Goal: Information Seeking & Learning: Learn about a topic

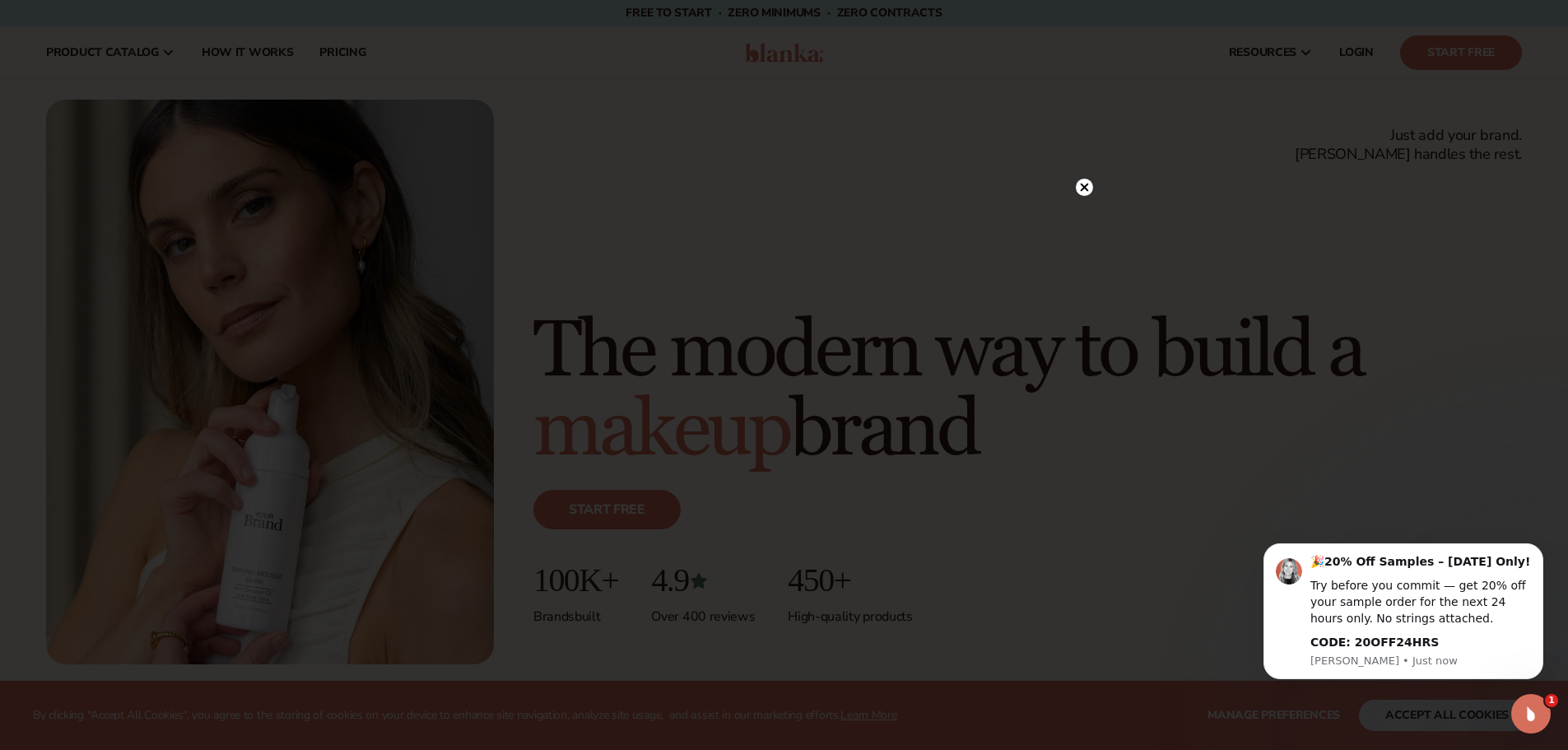
drag, startPoint x: 1083, startPoint y: 185, endPoint x: 1089, endPoint y: 197, distance: 13.4
click at [1082, 185] on icon at bounding box center [1084, 188] width 18 height 18
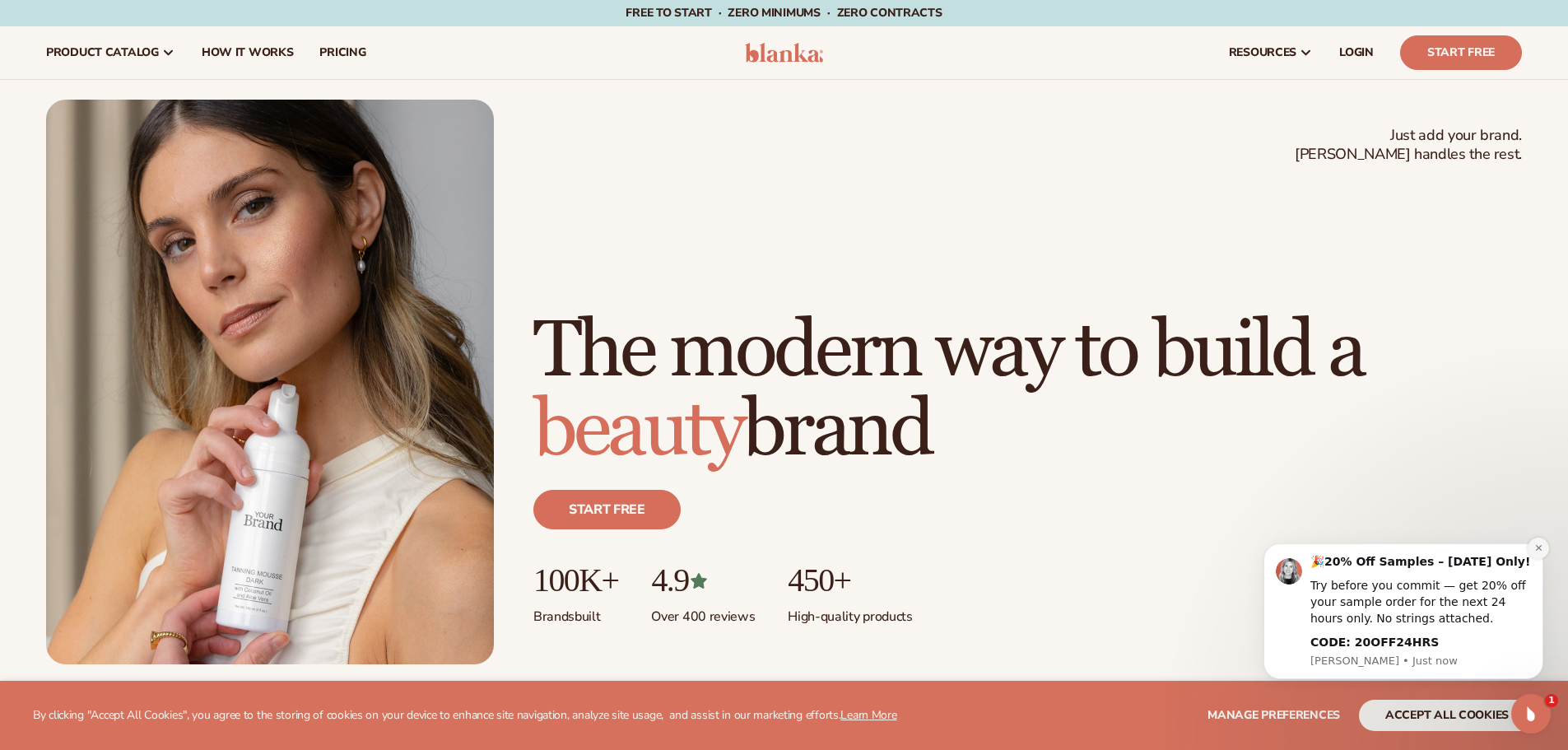
click at [1539, 553] on button "Dismiss notification" at bounding box center [1538, 548] width 21 height 21
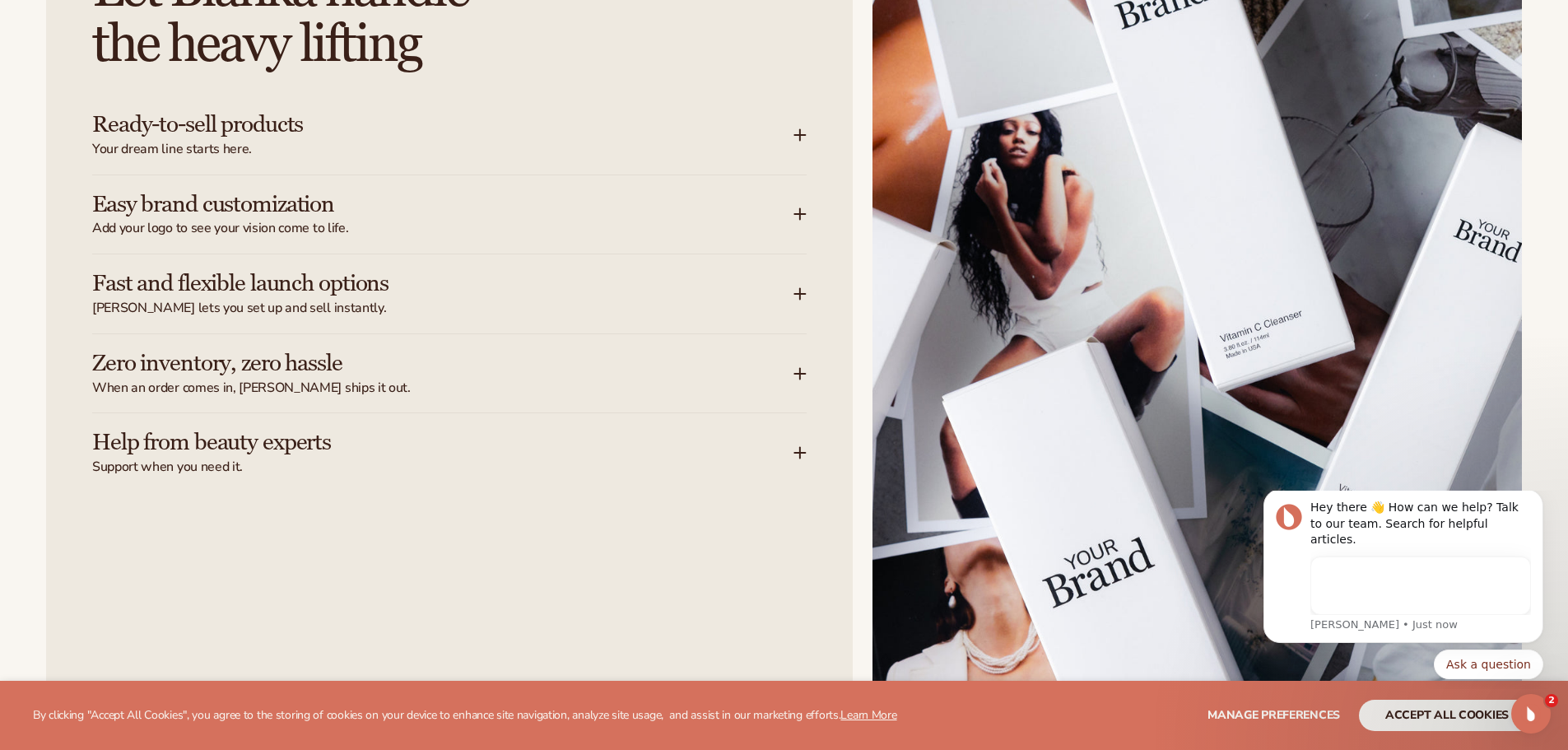
scroll to position [2223, 0]
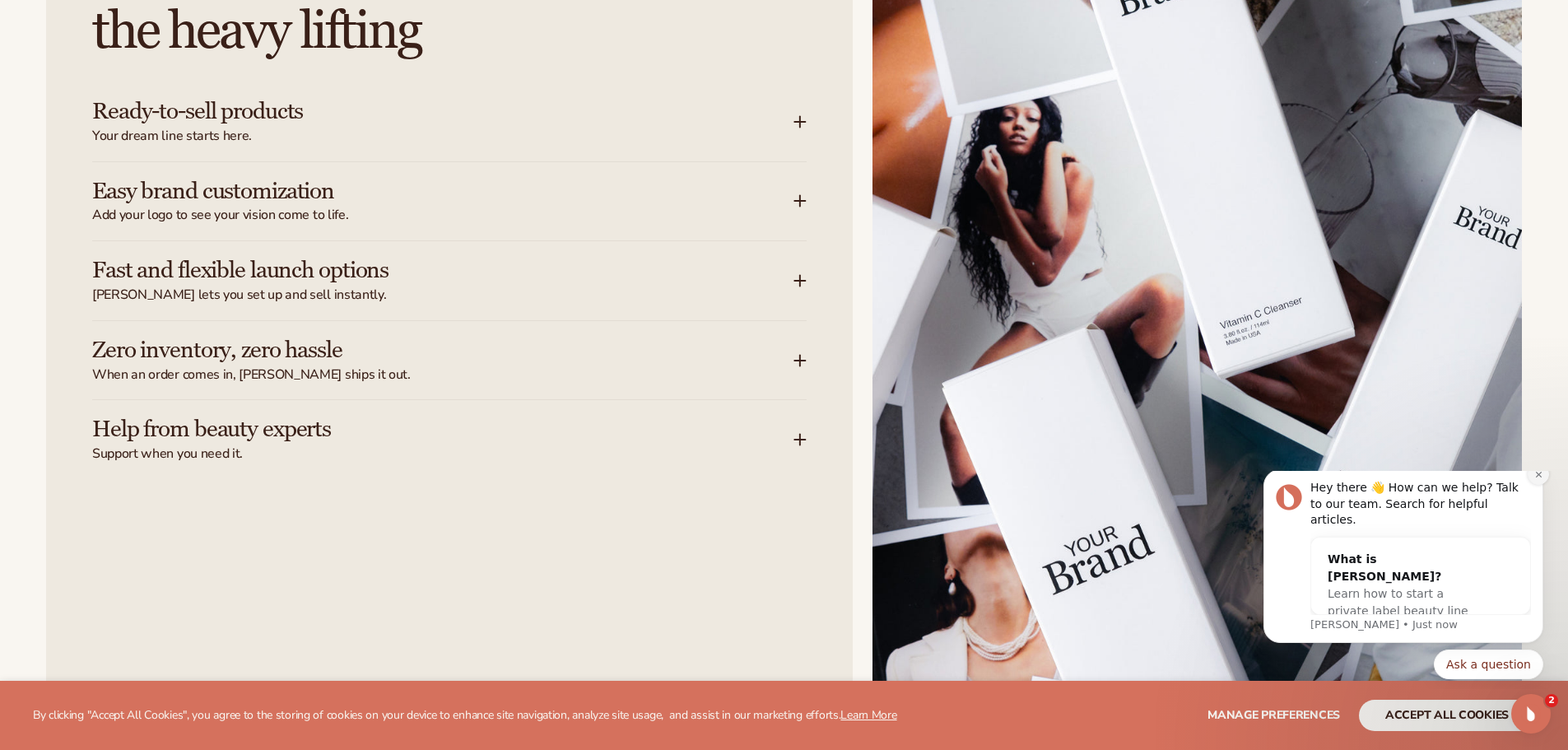
click at [1542, 479] on icon "Dismiss notification" at bounding box center [1539, 474] width 9 height 9
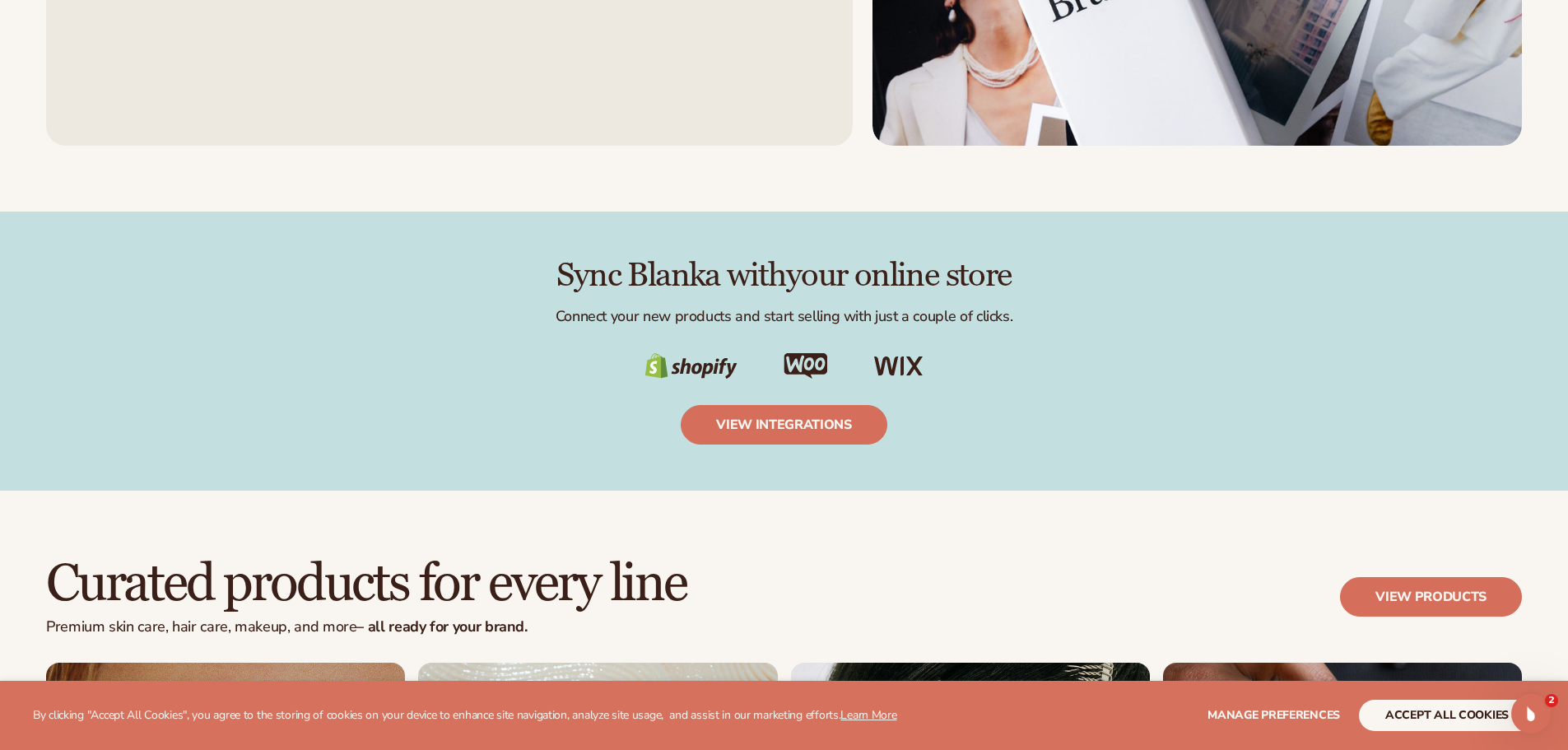
scroll to position [2800, 0]
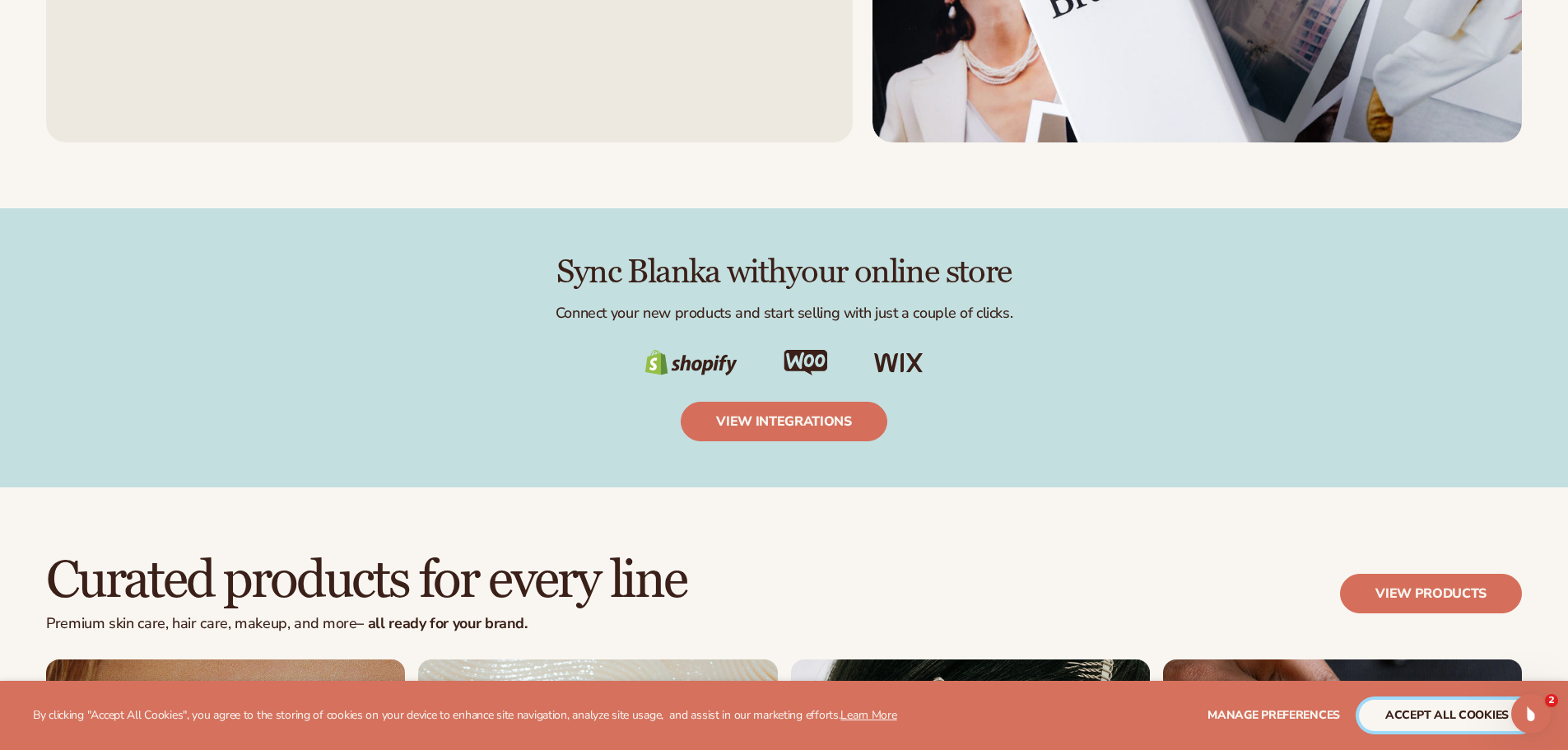
click at [1460, 708] on button "accept all cookies" at bounding box center [1447, 715] width 176 height 31
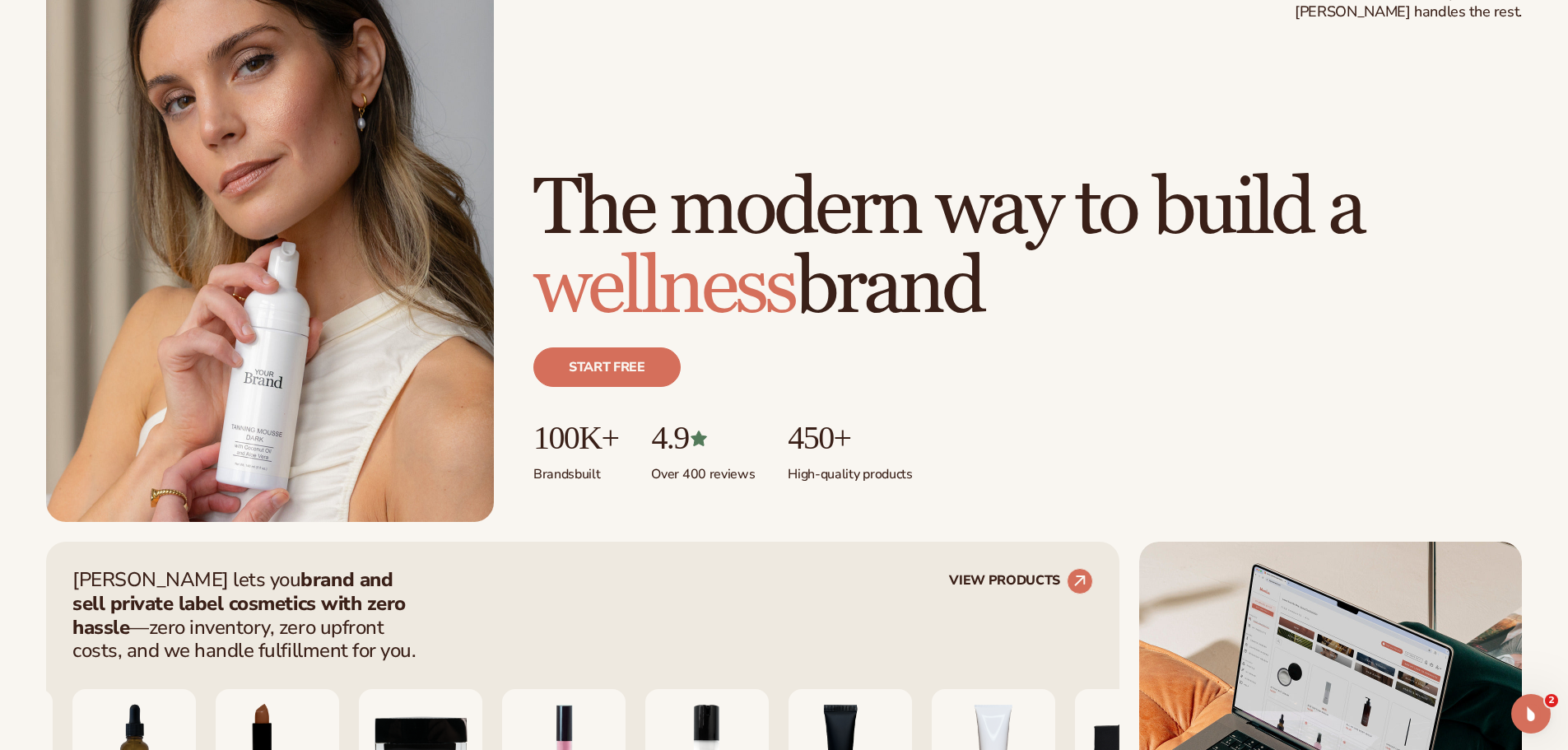
scroll to position [0, 0]
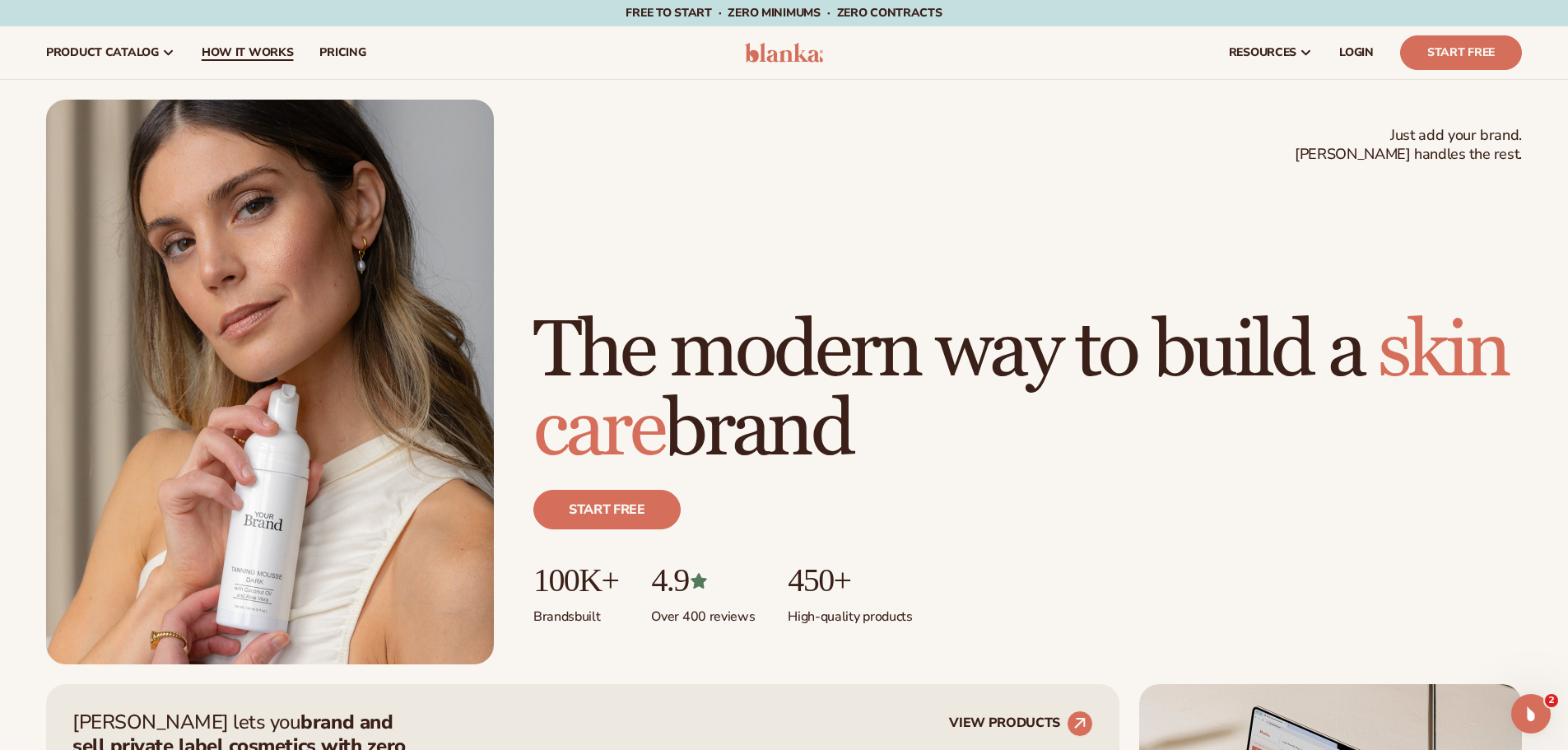
click at [271, 54] on span "How It Works" at bounding box center [248, 53] width 92 height 13
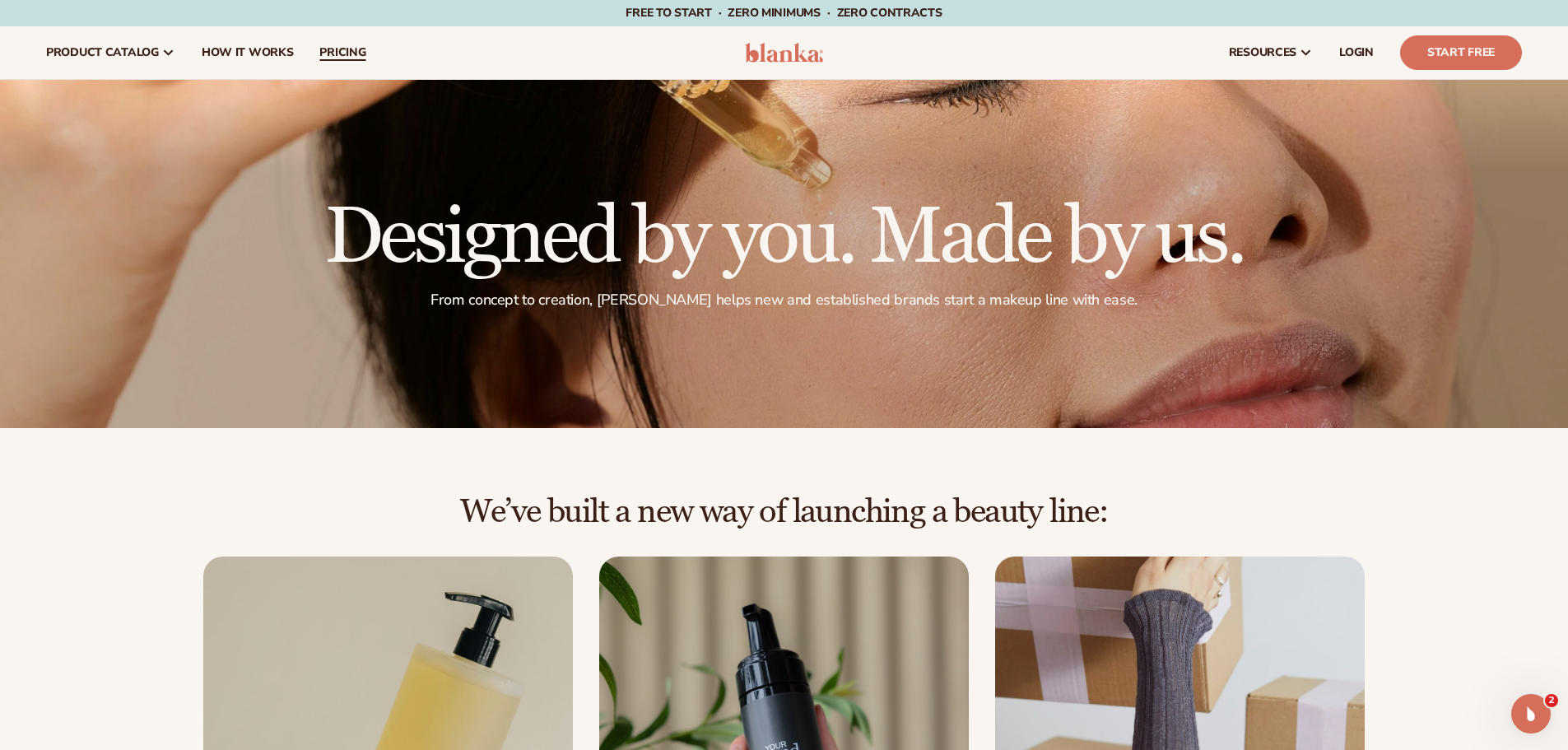
click at [347, 55] on span "pricing" at bounding box center [342, 53] width 46 height 13
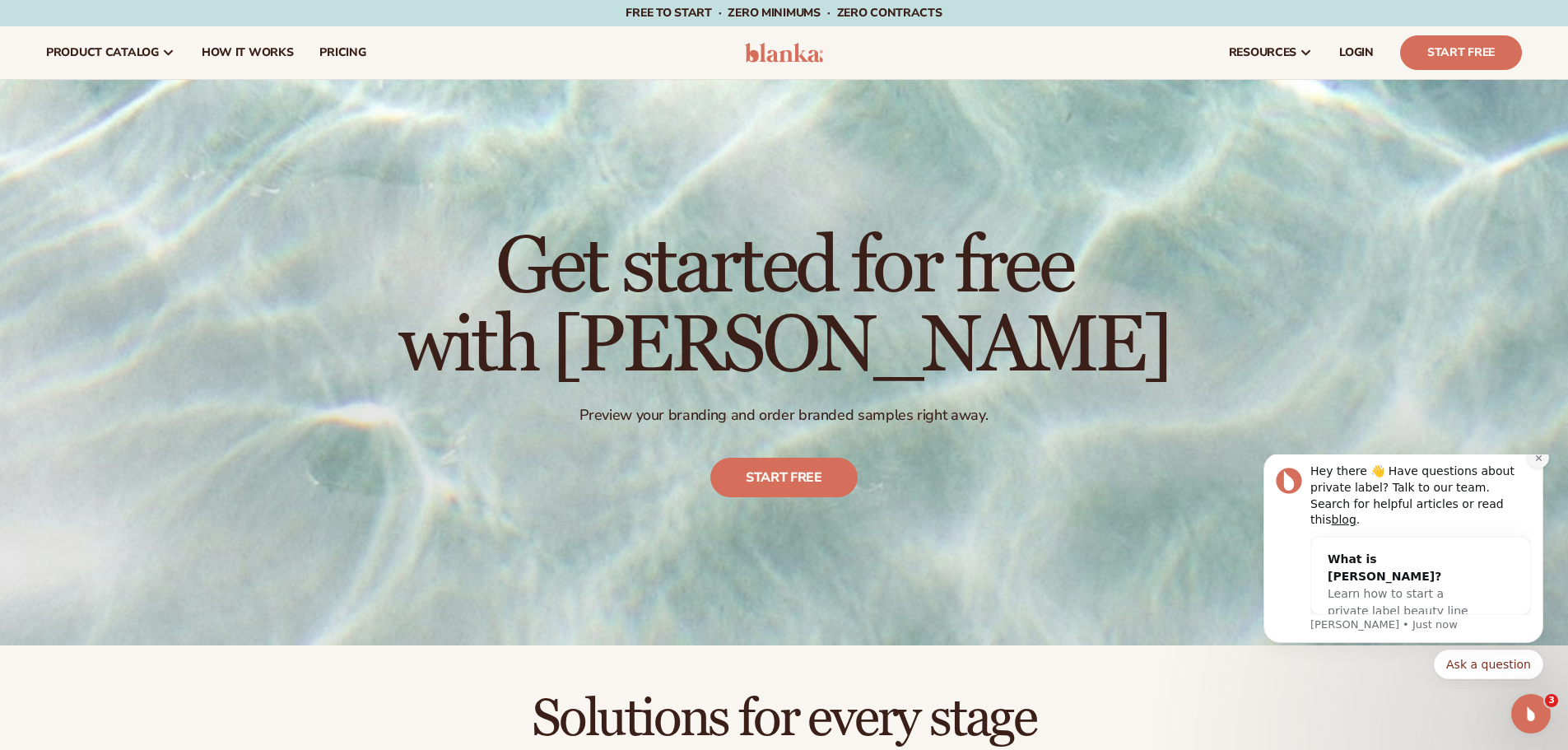
click at [1538, 467] on button "Dismiss notification" at bounding box center [1538, 457] width 21 height 21
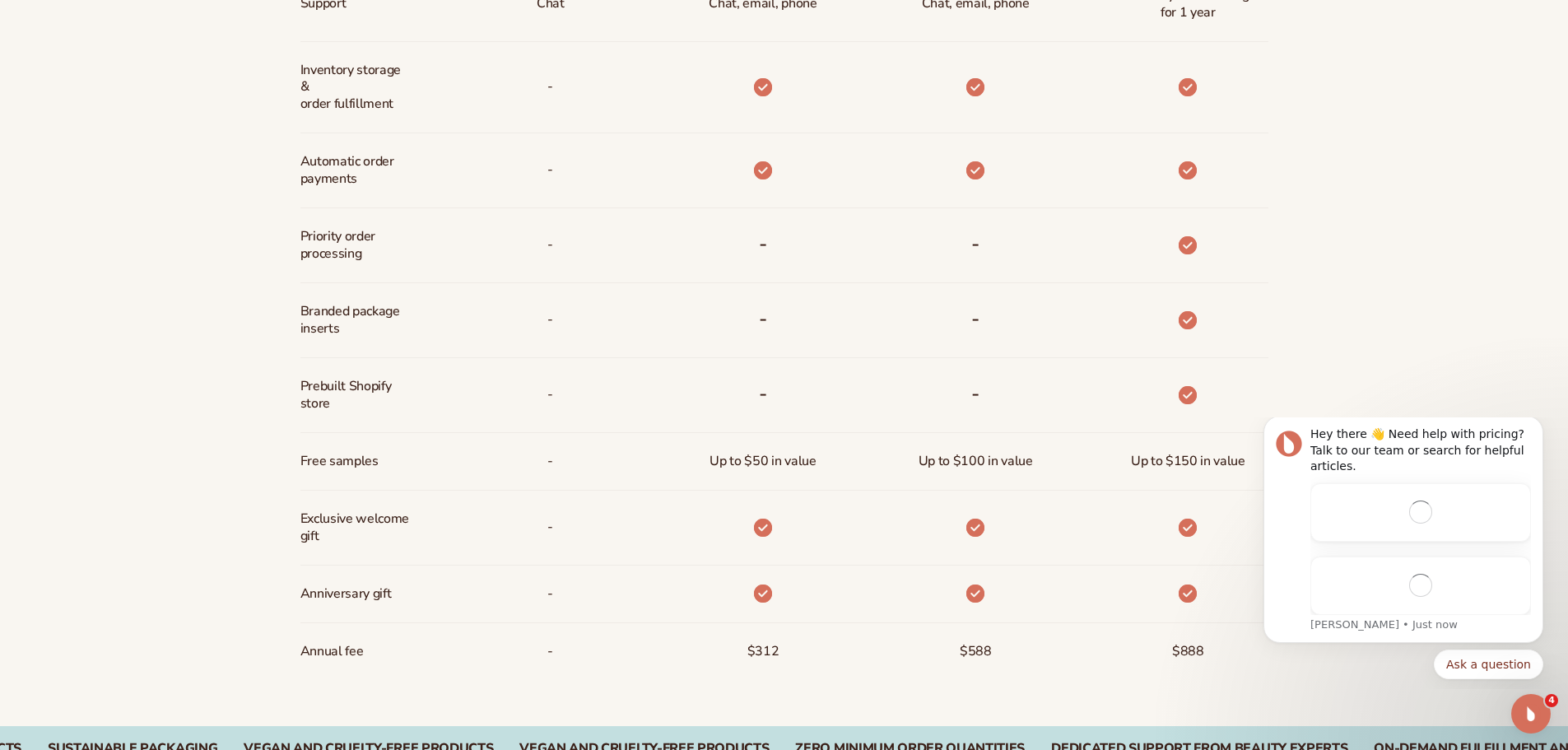
scroll to position [1153, 0]
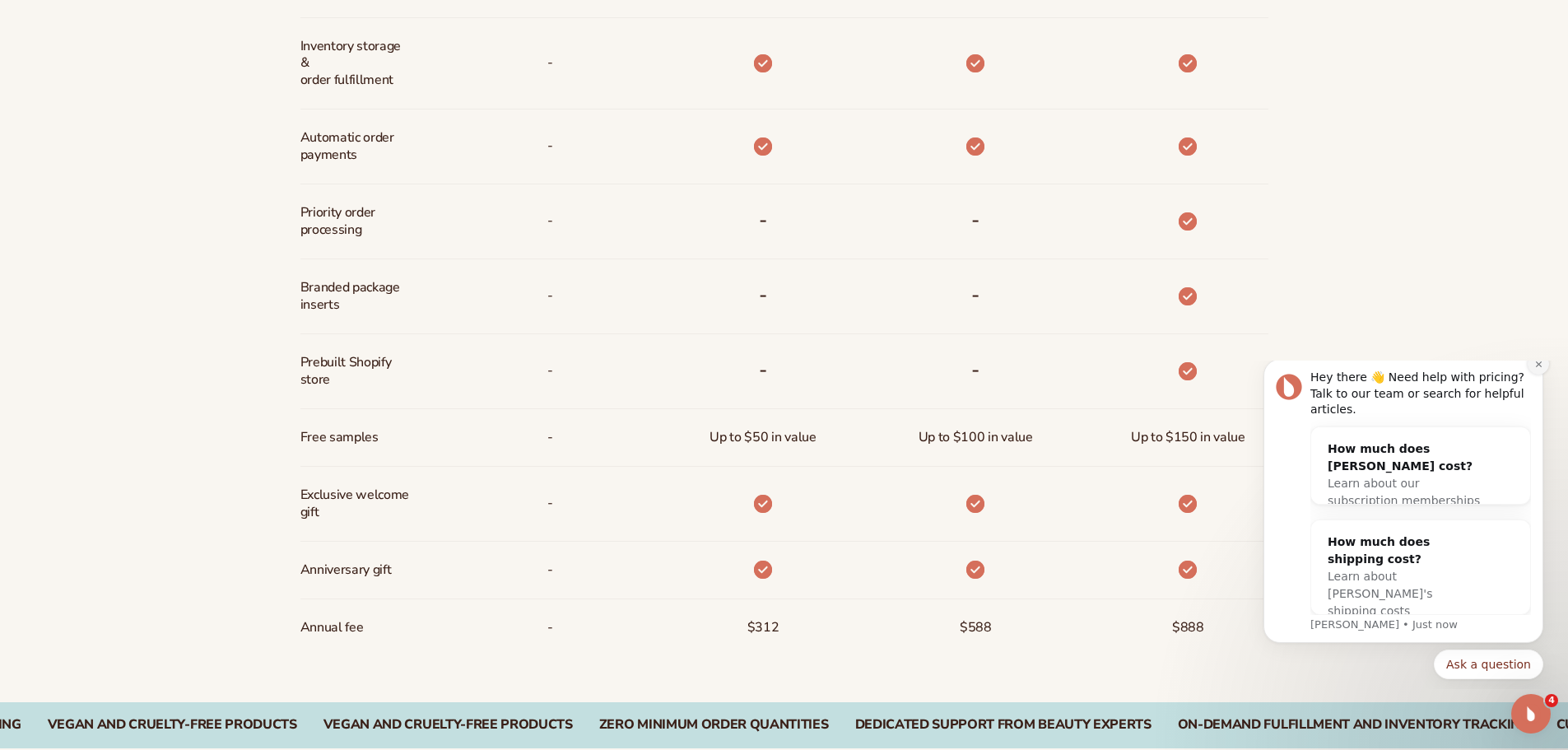
click at [1538, 369] on icon "Dismiss notification" at bounding box center [1539, 364] width 9 height 9
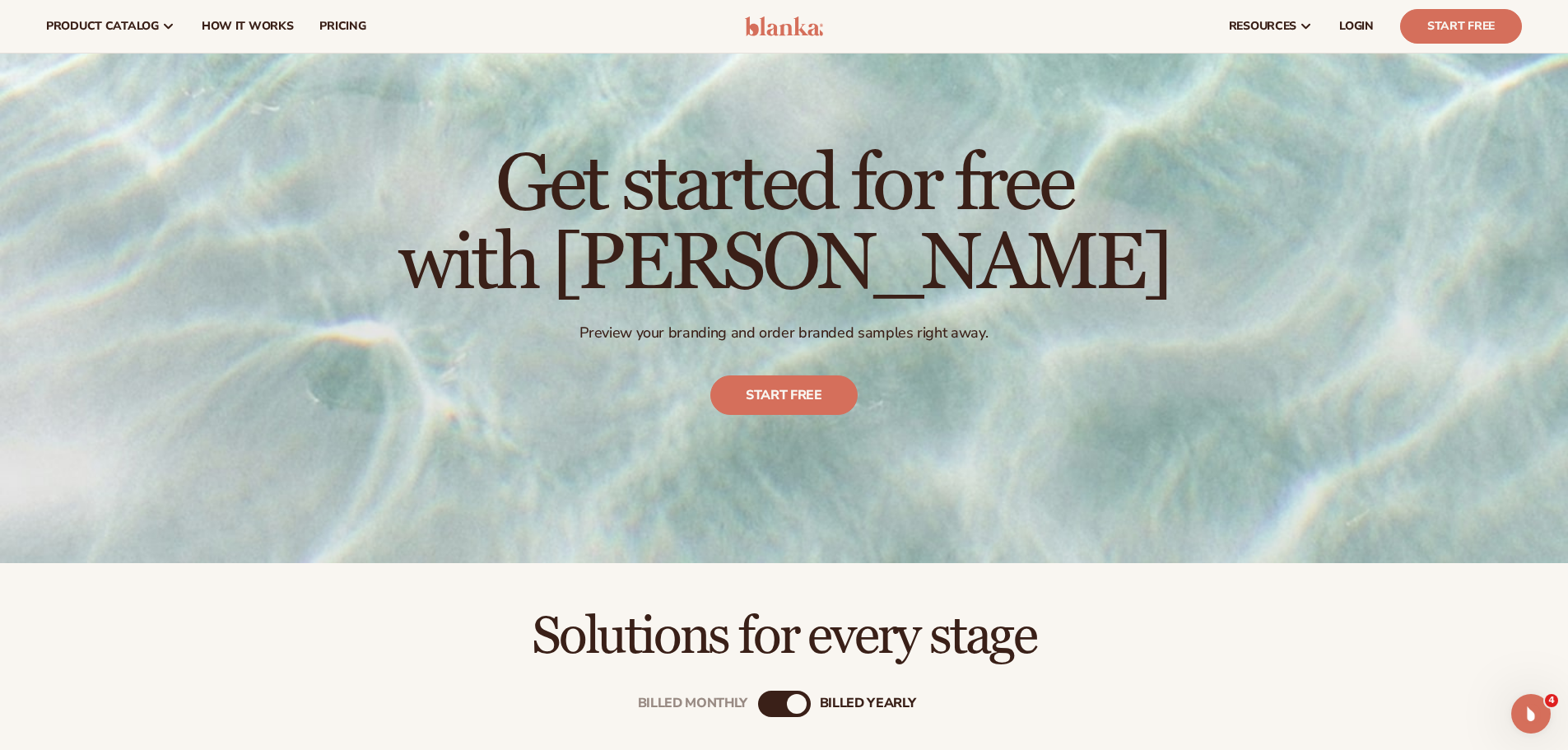
scroll to position [0, 0]
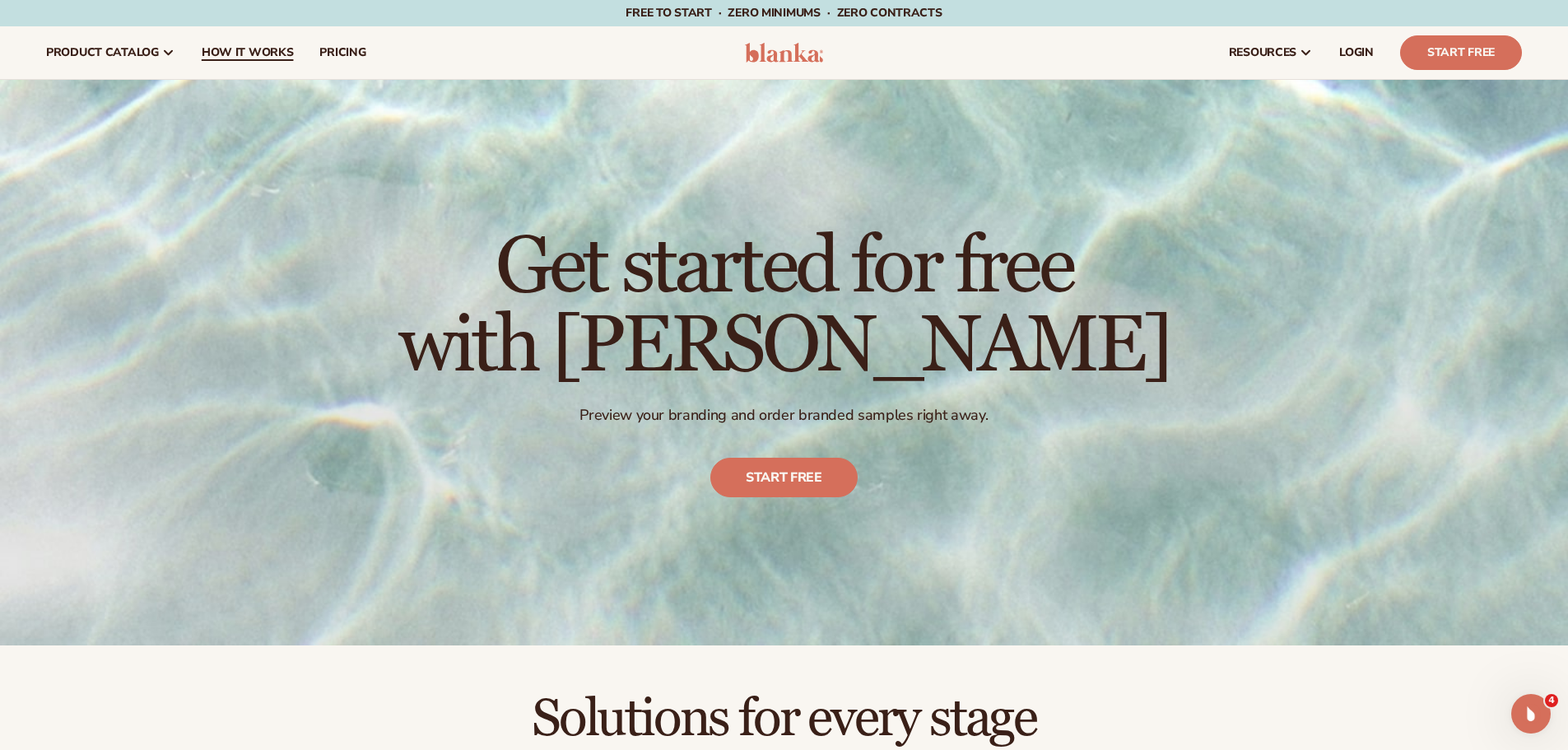
click at [229, 50] on span "How It Works" at bounding box center [248, 53] width 92 height 13
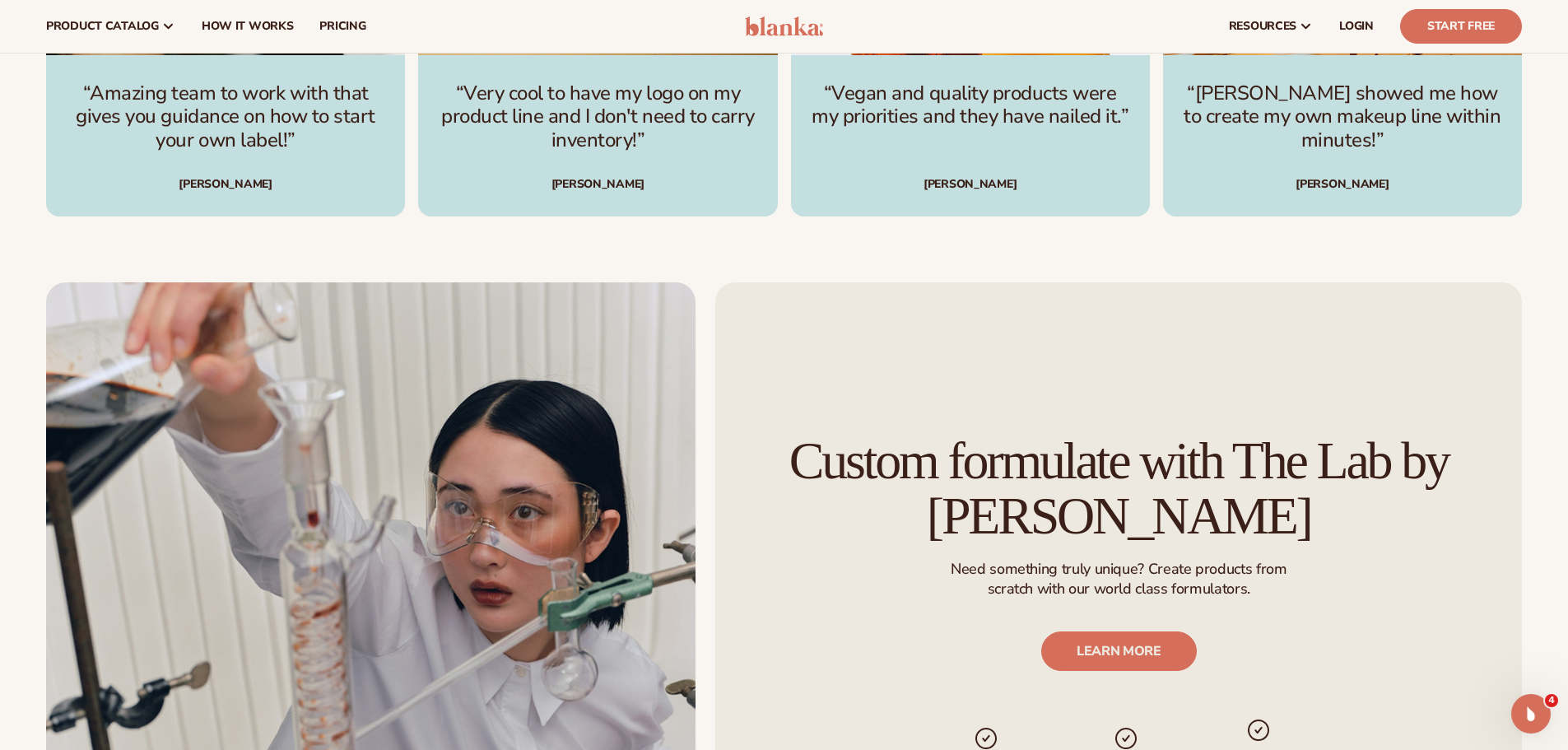
scroll to position [2530, 0]
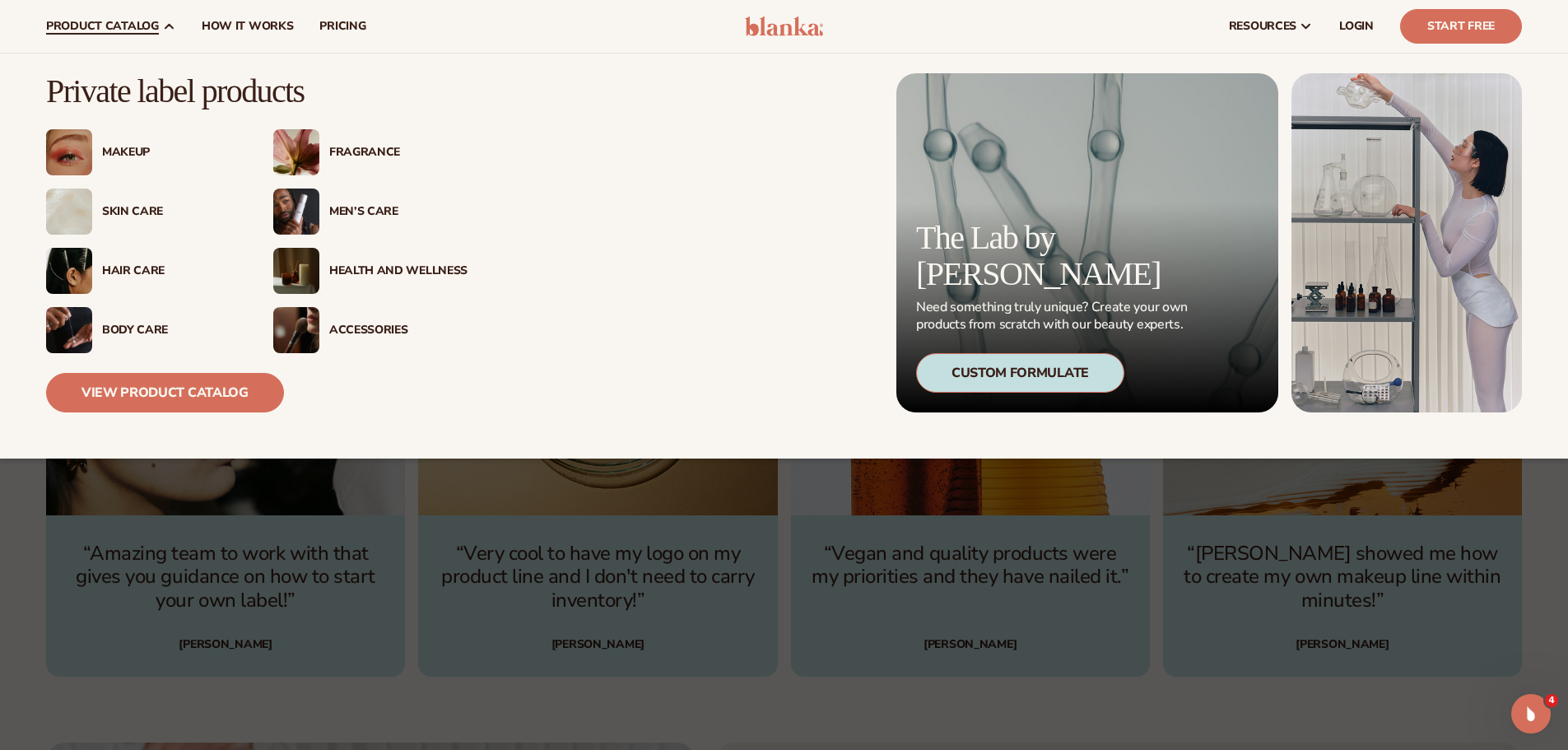
click at [122, 152] on div "Makeup" at bounding box center [171, 152] width 139 height 14
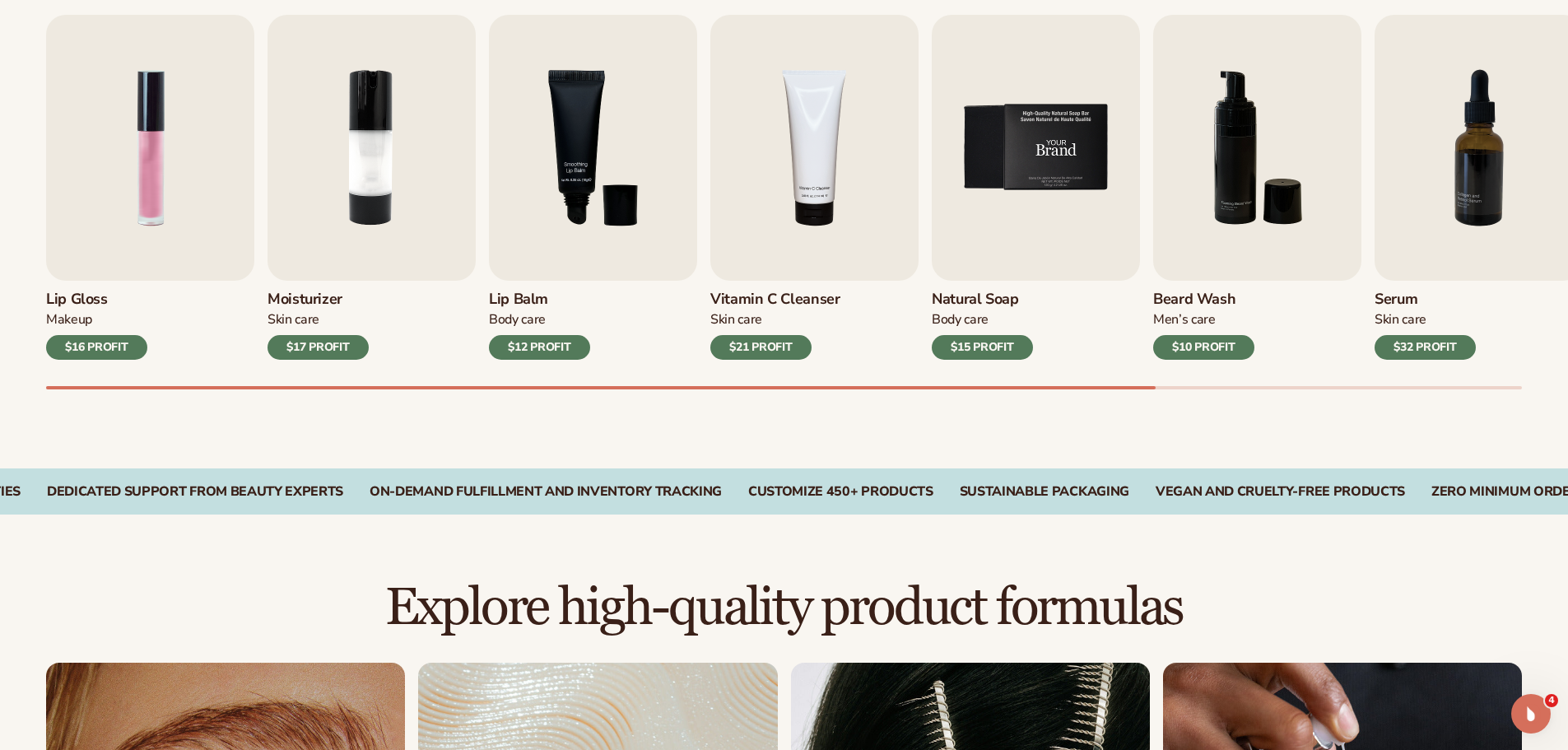
click at [1024, 169] on img "5 / 9" at bounding box center [1036, 148] width 208 height 266
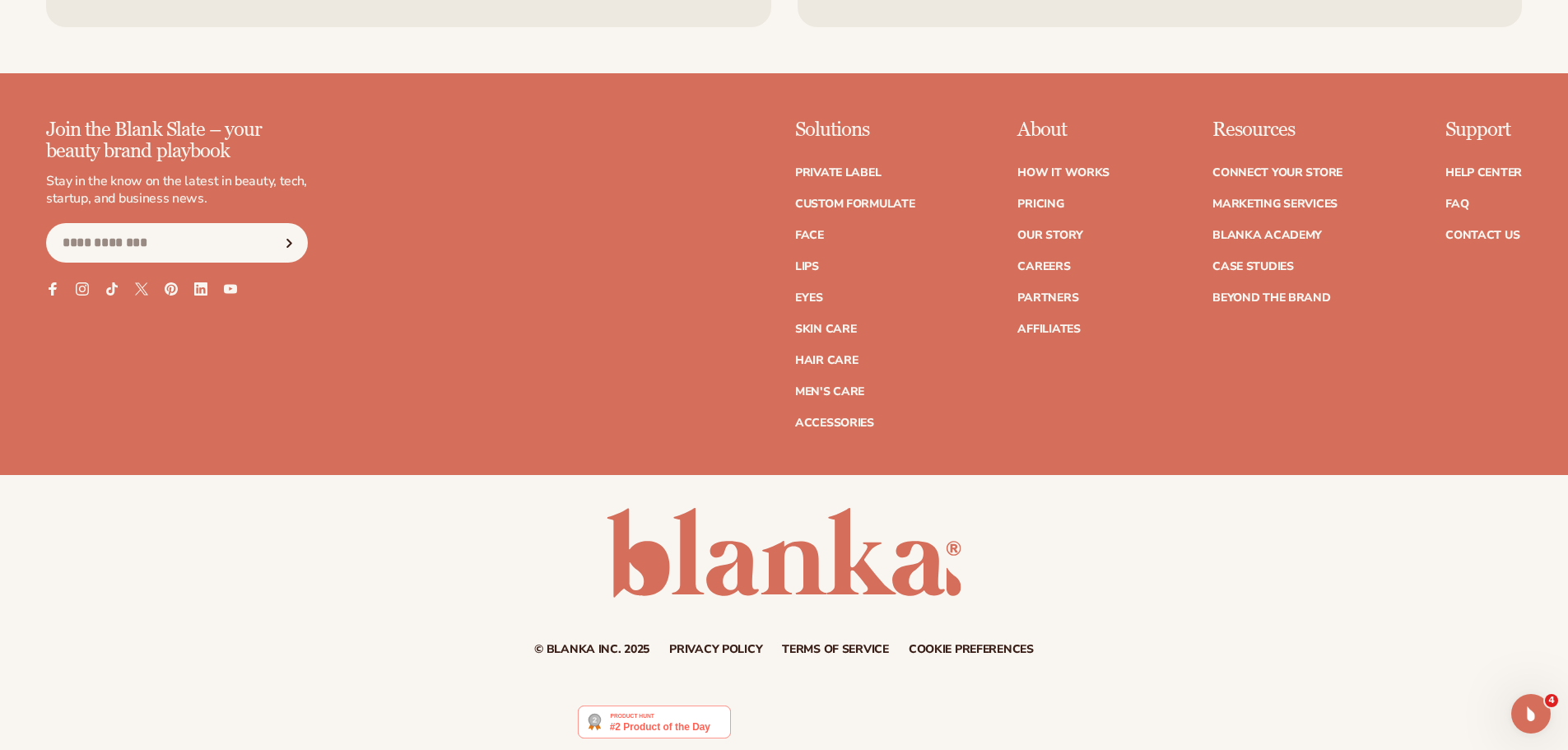
scroll to position [3255, 0]
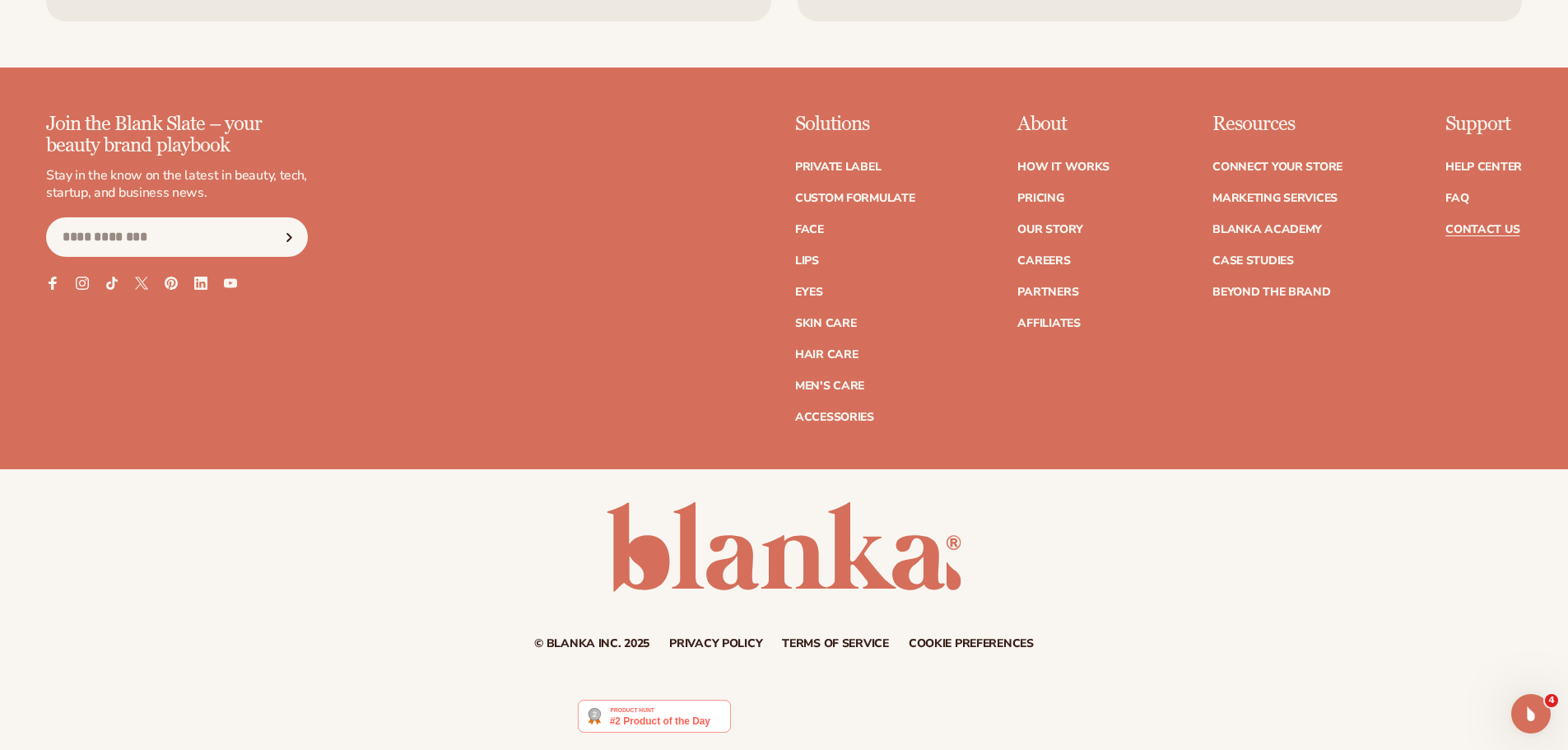
click at [1458, 225] on link "Contact Us" at bounding box center [1482, 230] width 74 height 12
click at [1066, 166] on link "How It Works" at bounding box center [1063, 167] width 92 height 12
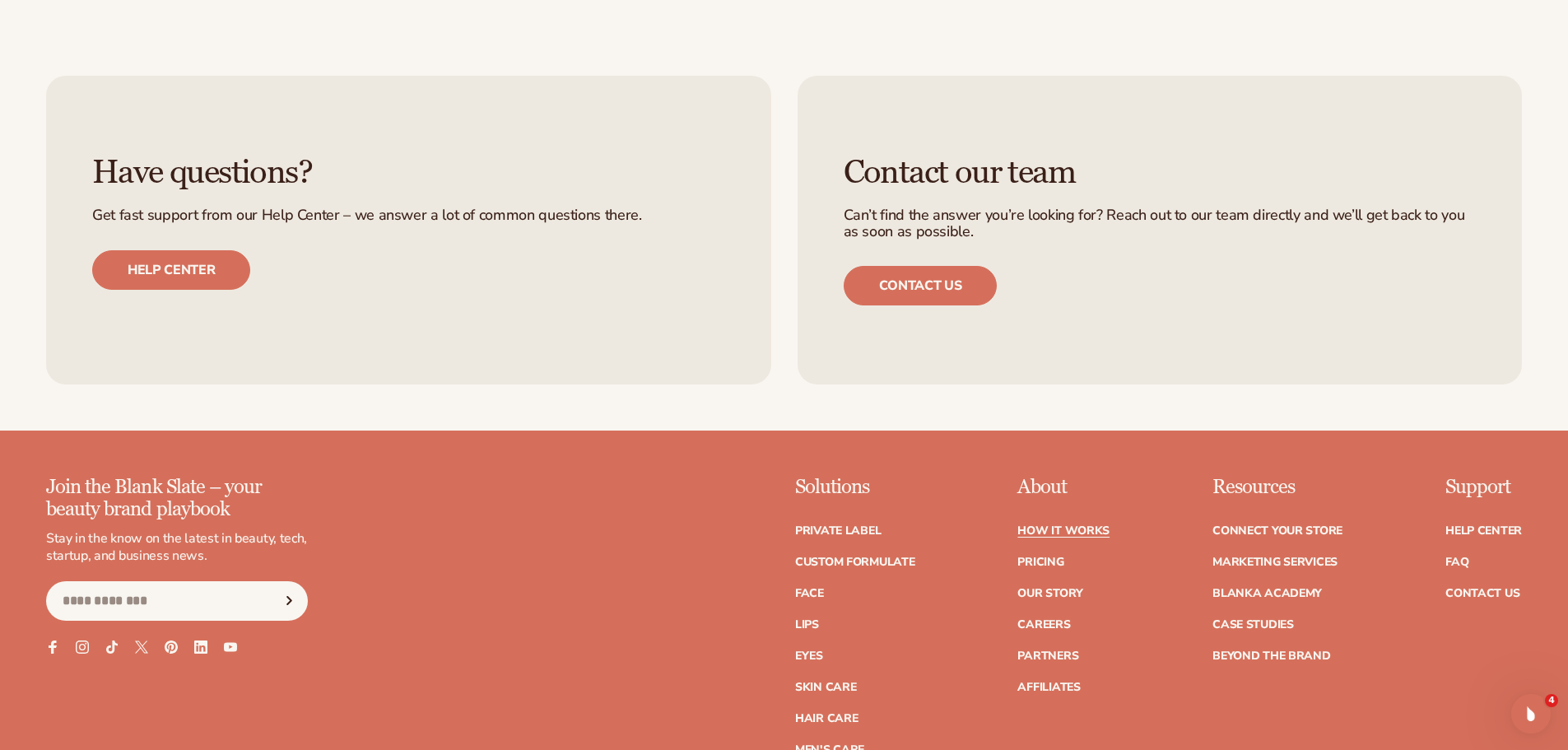
scroll to position [4341, 0]
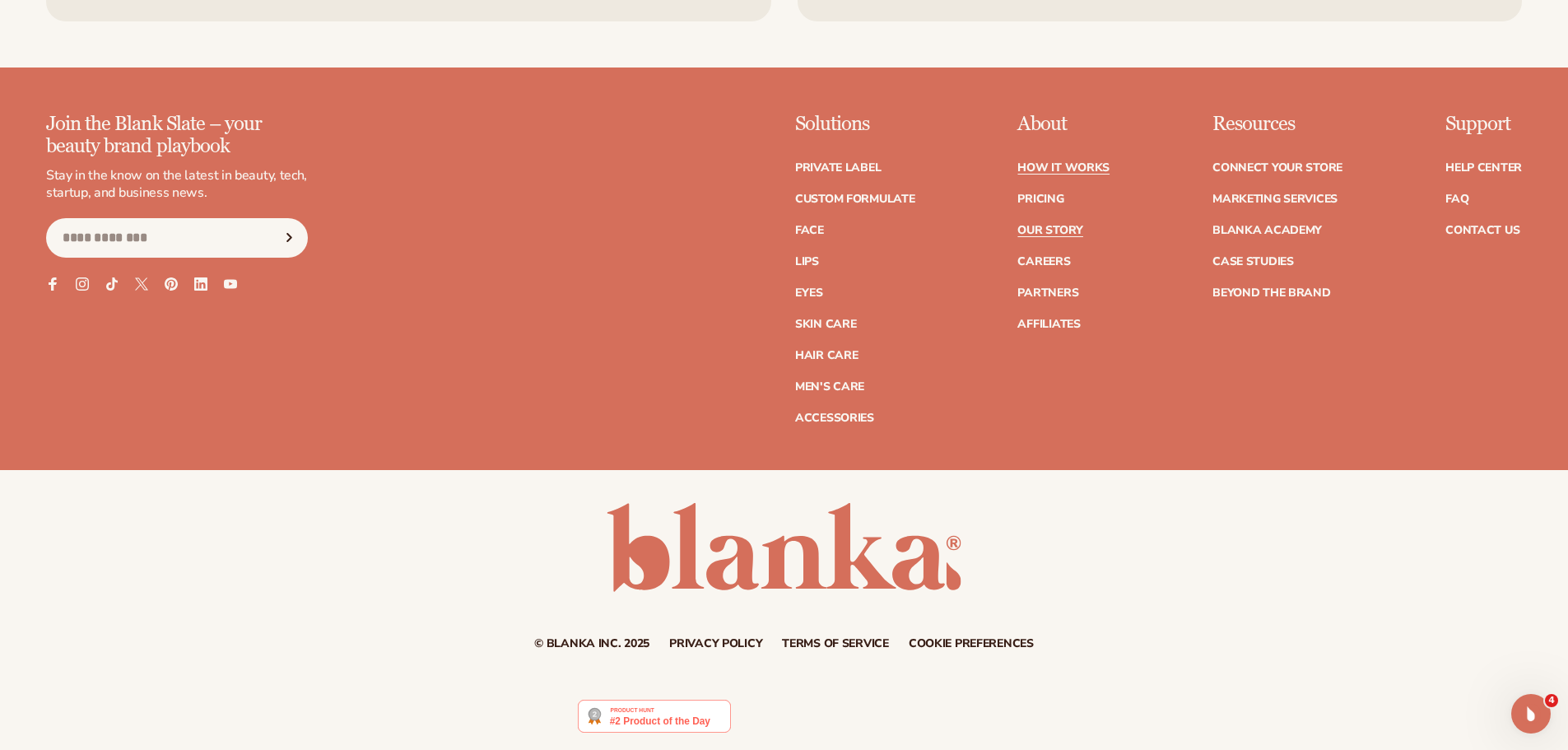
click at [1066, 235] on link "Our Story" at bounding box center [1049, 230] width 65 height 12
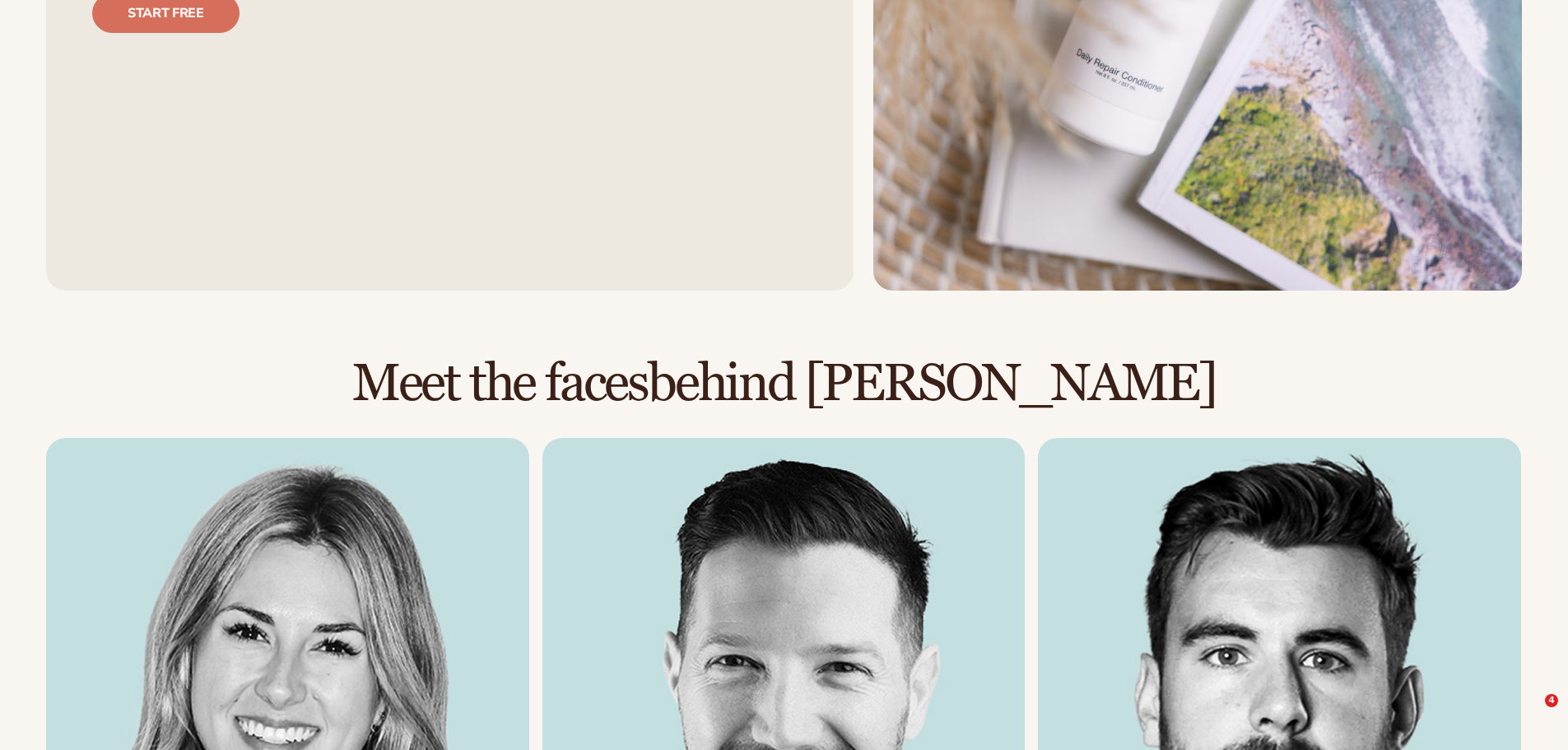
scroll to position [1862, 0]
